Goal: Find specific page/section

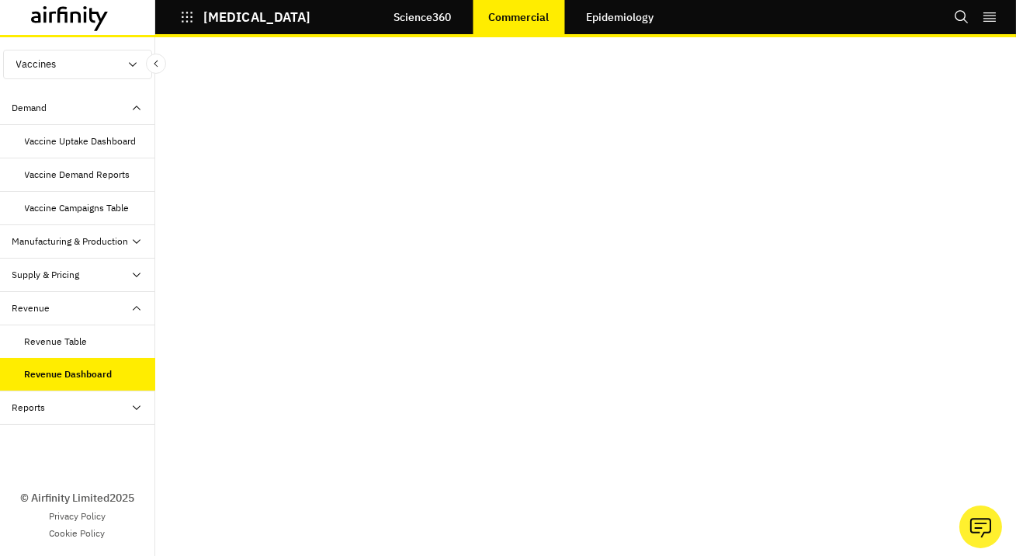
scroll to position [12, 0]
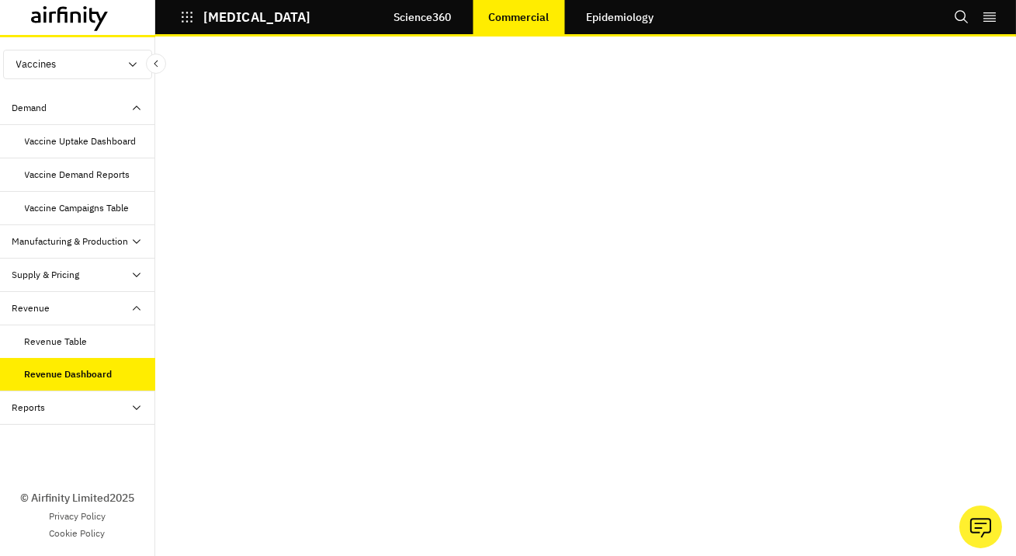
click at [54, 16] on icon at bounding box center [70, 18] width 78 height 25
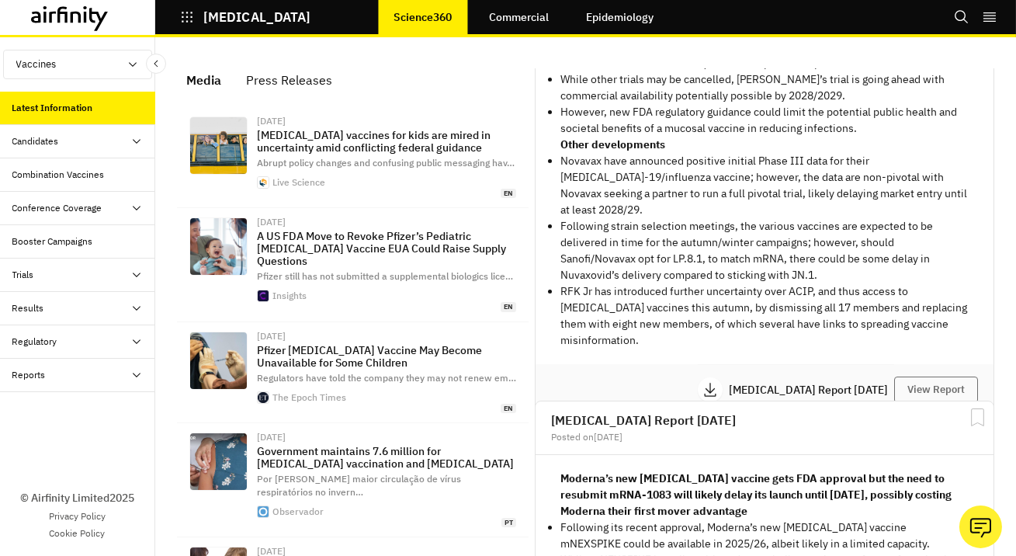
scroll to position [774, 0]
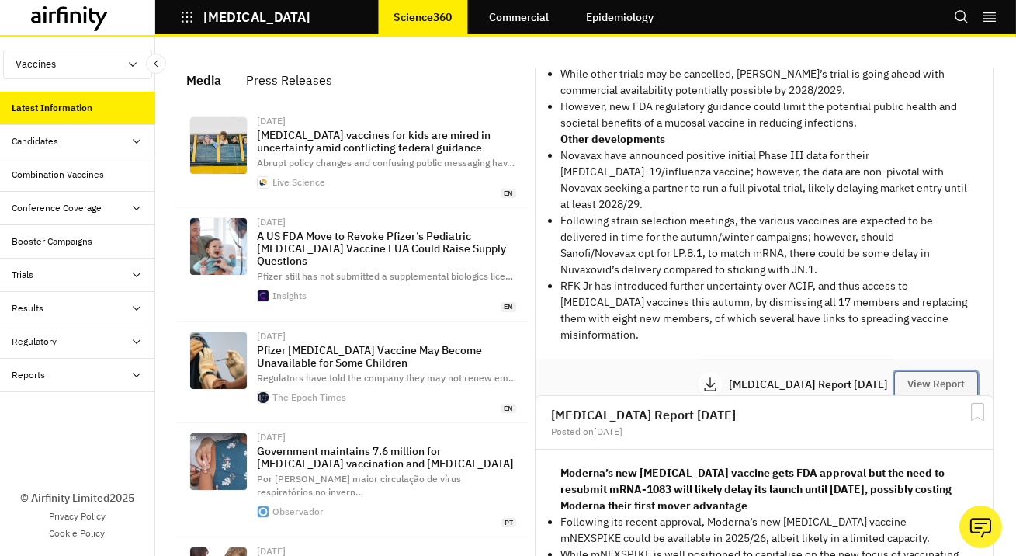
click at [940, 371] on button "View Report" at bounding box center [936, 384] width 84 height 26
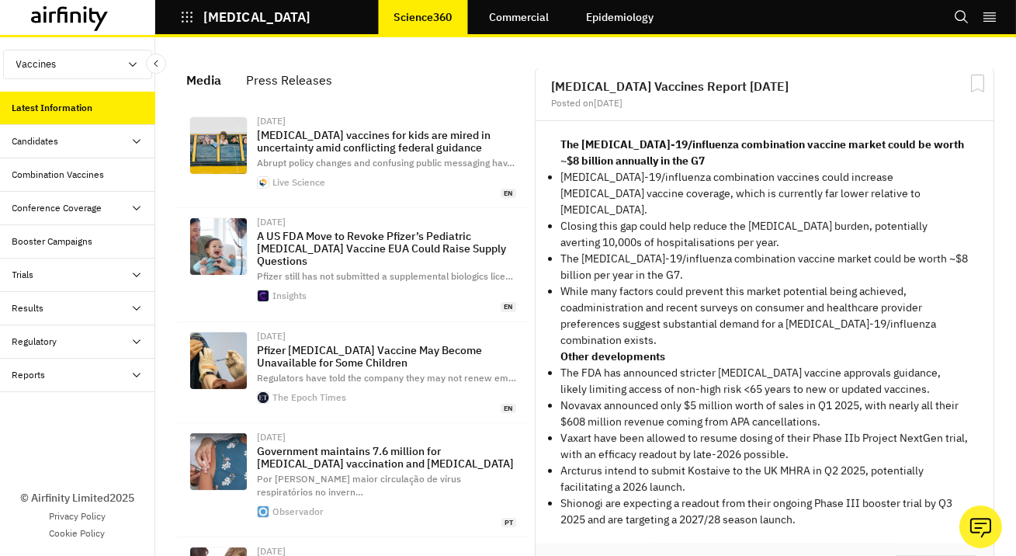
scroll to position [1773, 0]
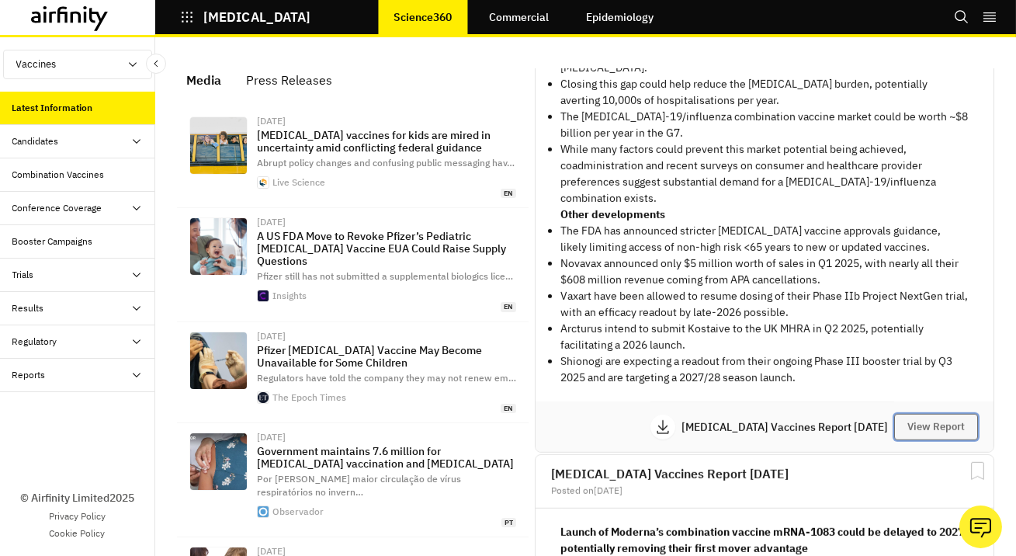
click at [934, 414] on button "View Report" at bounding box center [936, 427] width 84 height 26
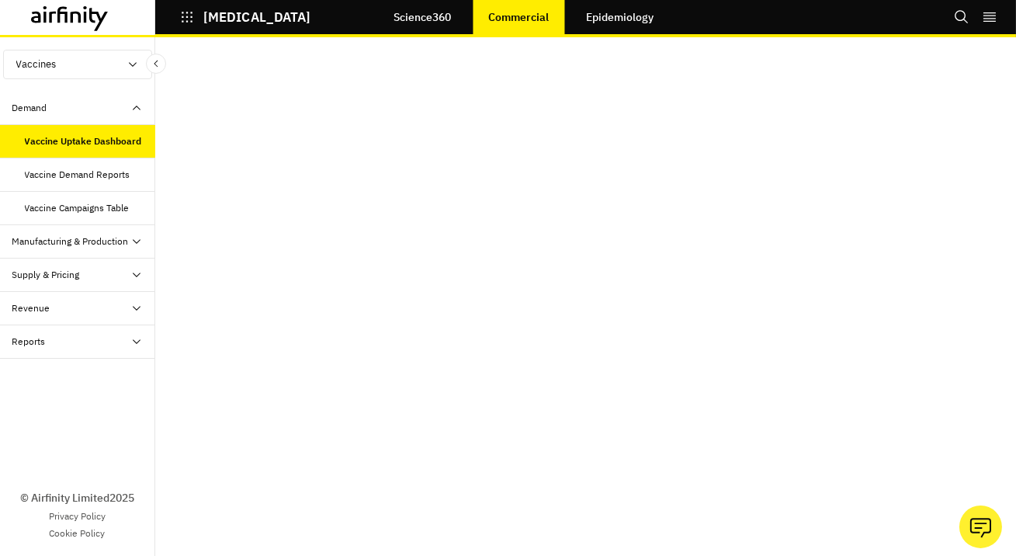
click at [68, 315] on div "Revenue" at bounding box center [77, 308] width 155 height 33
click at [81, 379] on div "Revenue Dashboard" at bounding box center [67, 375] width 85 height 14
